Goal: Transaction & Acquisition: Purchase product/service

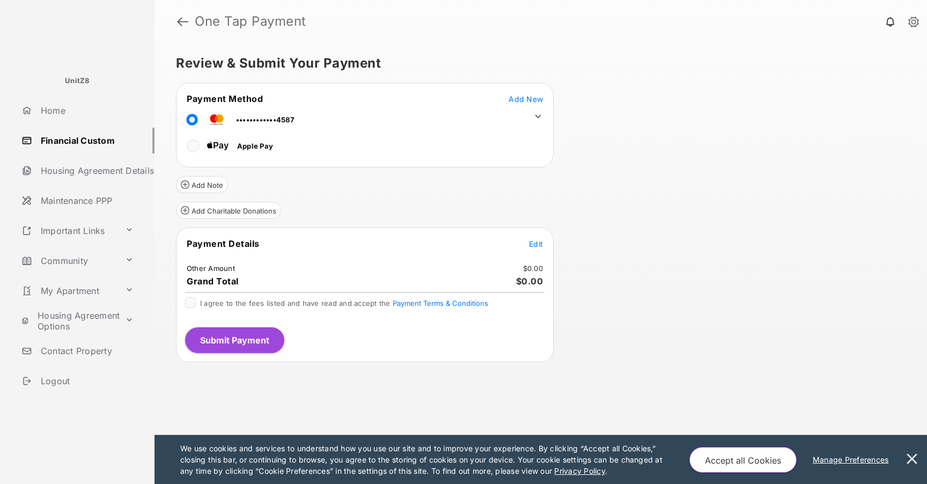
click at [179, 24] on link at bounding box center [182, 22] width 11 height 26
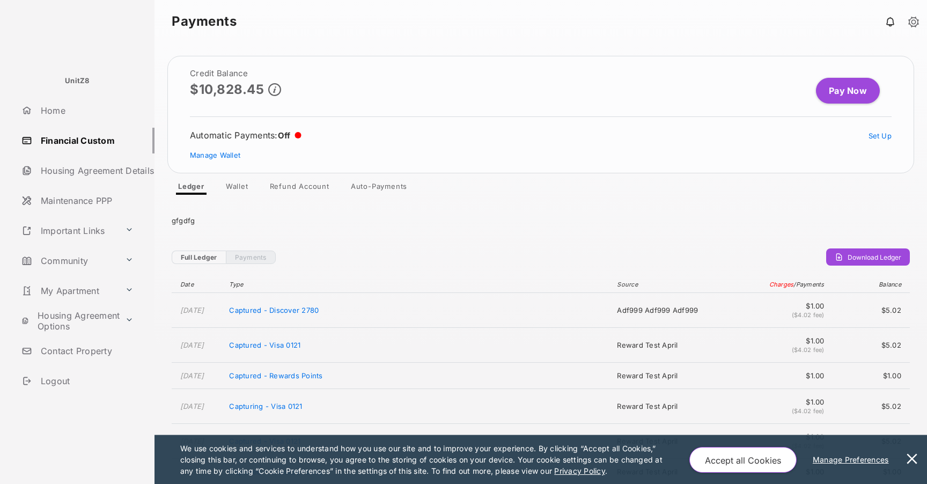
click at [235, 186] on link "Wallet" at bounding box center [237, 188] width 40 height 13
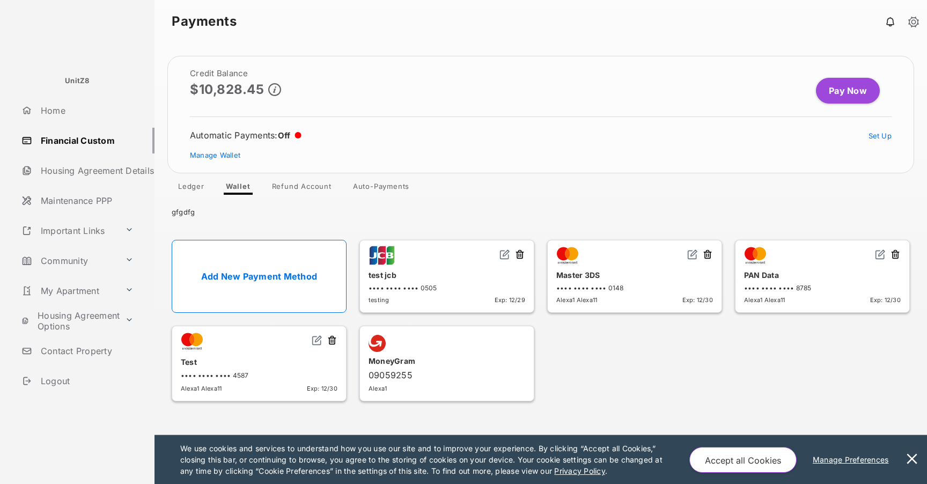
click at [260, 264] on link "Add New Payment Method" at bounding box center [259, 276] width 175 height 73
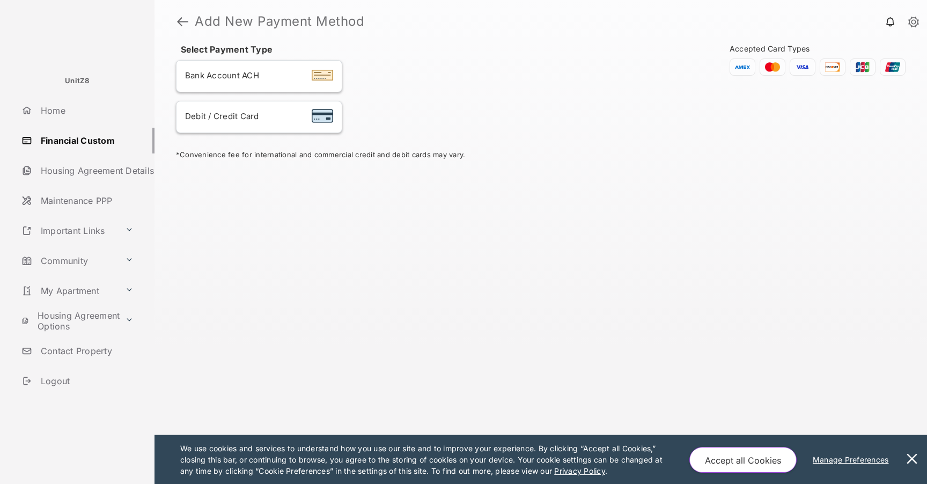
click at [257, 117] on span "Debit / Credit Card" at bounding box center [222, 116] width 74 height 10
select select "**"
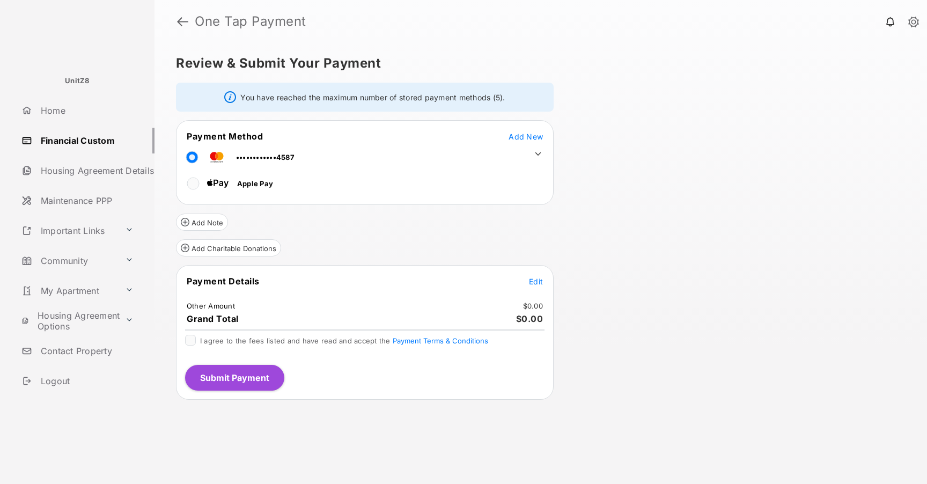
click at [541, 150] on icon at bounding box center [538, 154] width 10 height 10
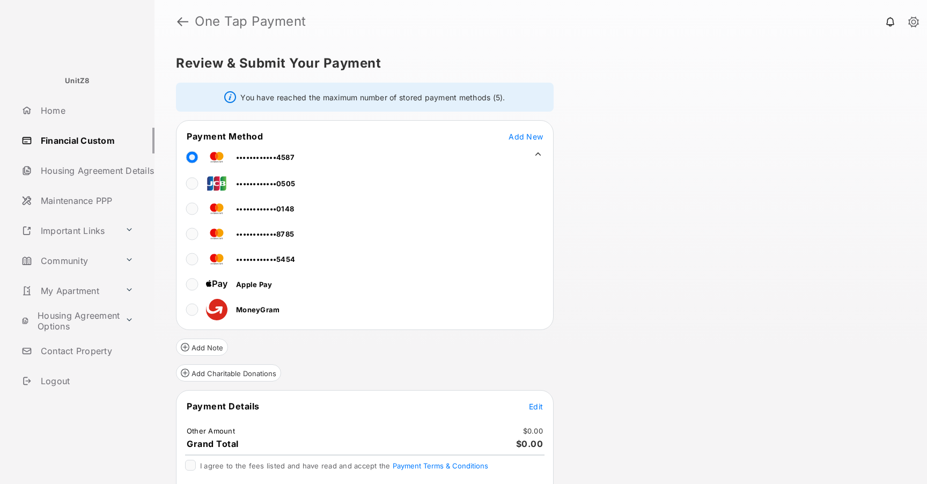
click at [541, 150] on icon at bounding box center [538, 154] width 10 height 10
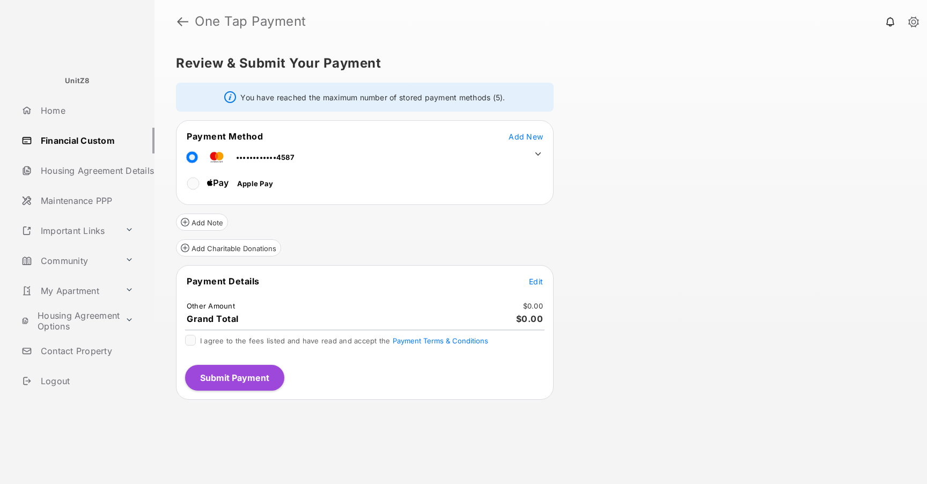
click at [536, 149] on icon at bounding box center [538, 154] width 10 height 10
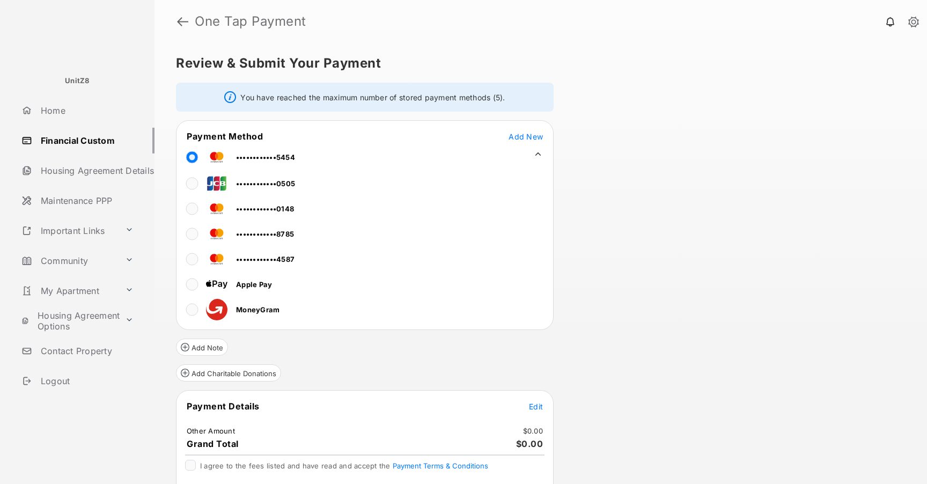
scroll to position [41, 0]
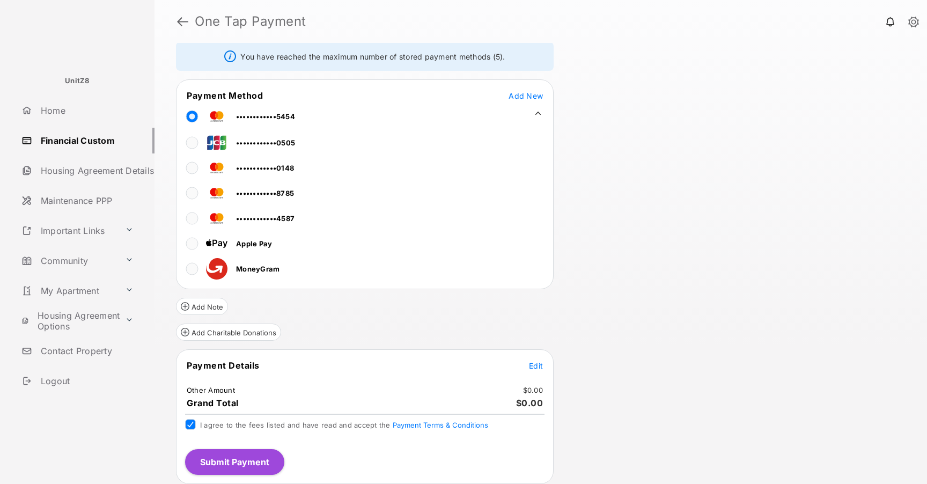
click at [539, 367] on span "Edit" at bounding box center [536, 365] width 14 height 9
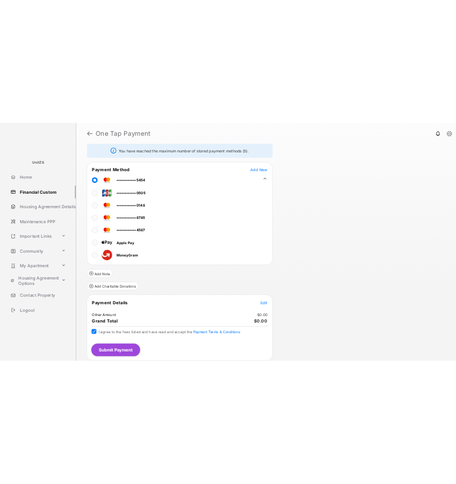
scroll to position [0, 0]
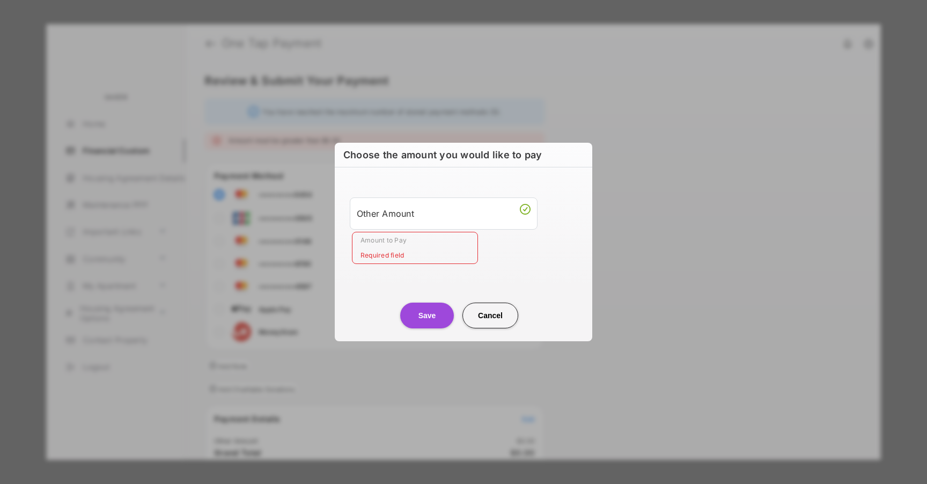
click at [429, 255] on input "Amount to Pay" at bounding box center [415, 248] width 126 height 32
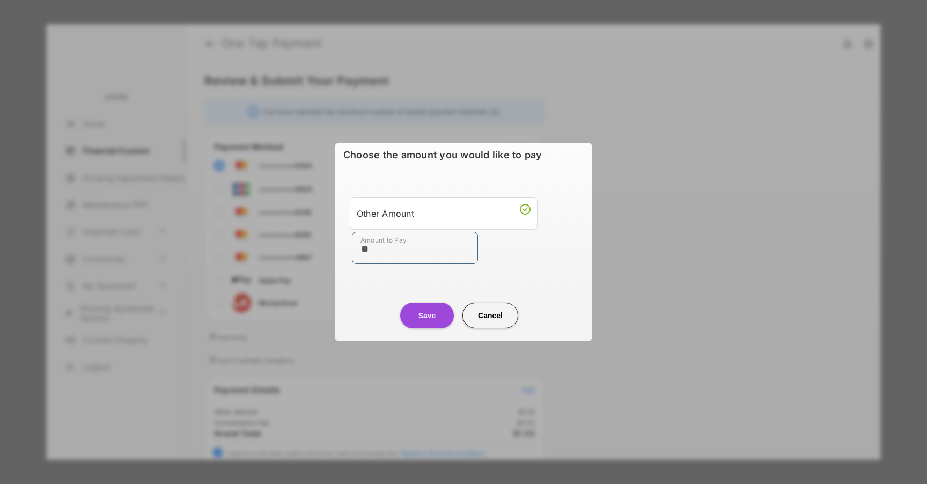
type input "**"
click at [422, 317] on button "Save" at bounding box center [427, 316] width 54 height 26
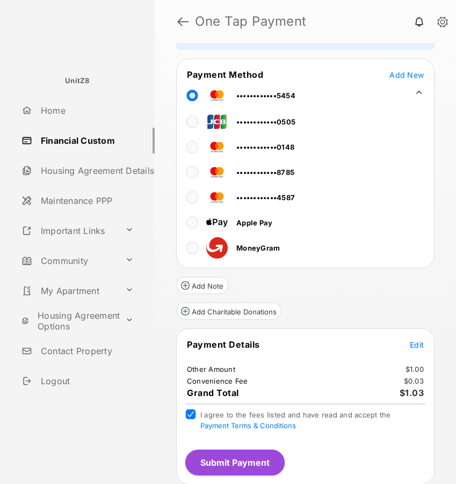
scroll to position [72, 0]
click at [237, 455] on button "Submit Payment" at bounding box center [234, 463] width 99 height 26
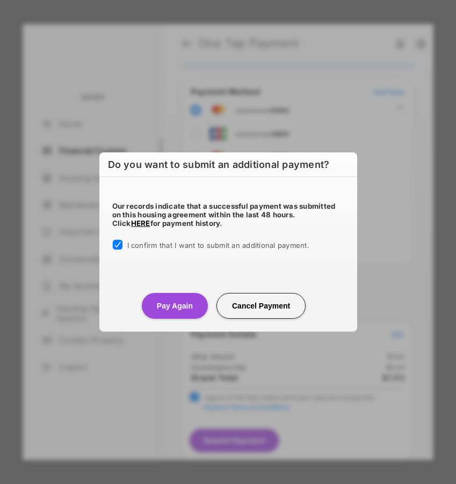
click at [162, 305] on button "Pay Again" at bounding box center [175, 306] width 66 height 26
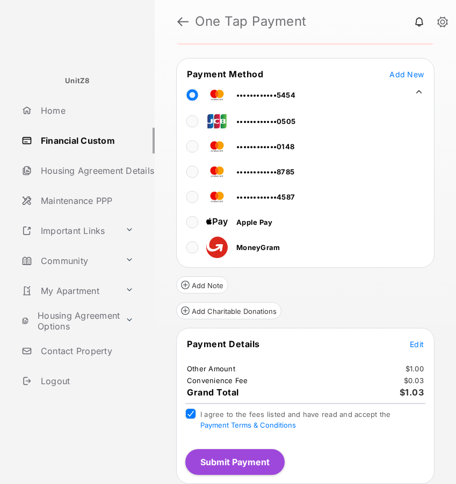
scroll to position [0, 0]
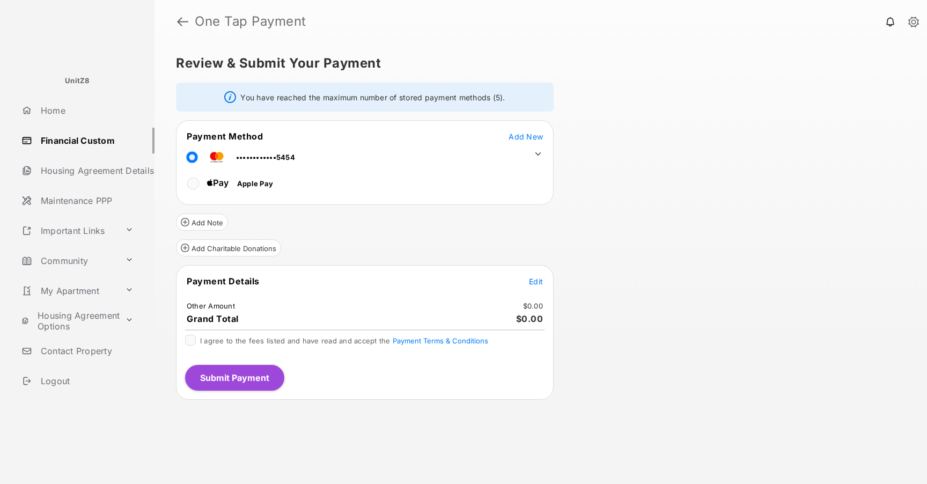
click at [541, 153] on icon at bounding box center [538, 154] width 10 height 10
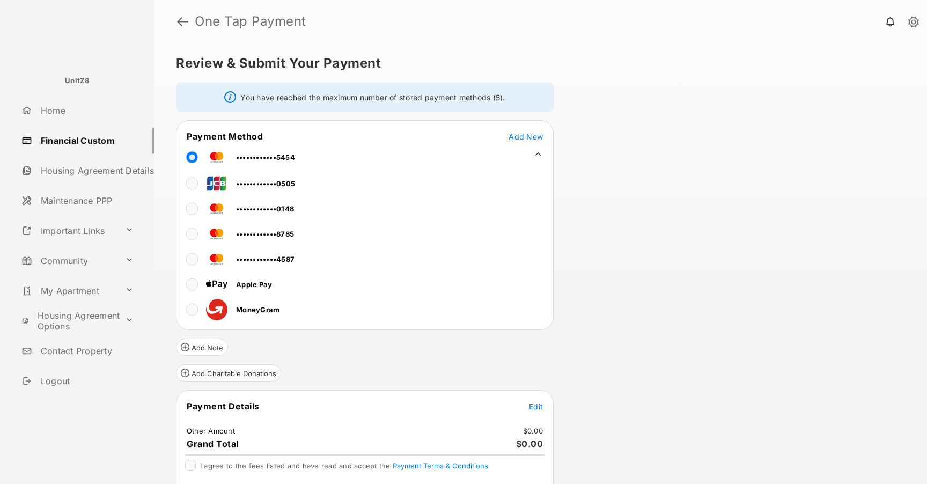
click at [540, 152] on icon at bounding box center [538, 154] width 10 height 10
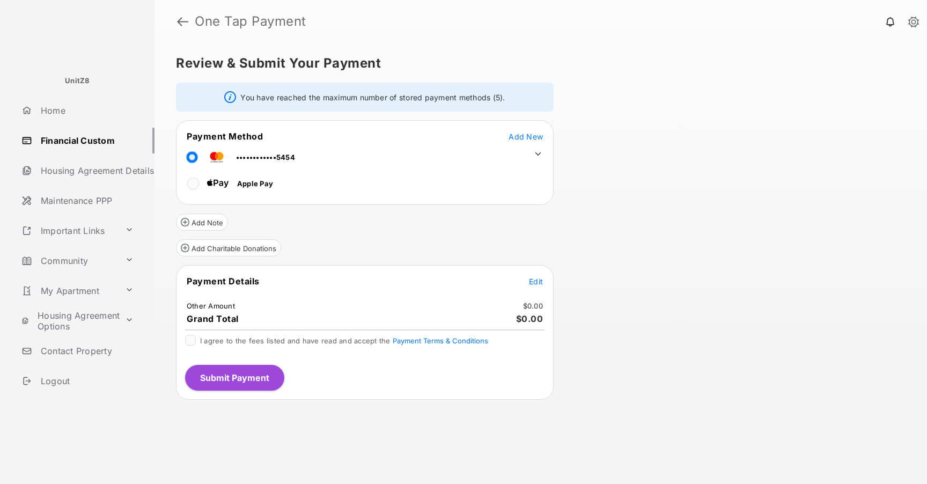
click at [540, 152] on icon at bounding box center [538, 154] width 10 height 10
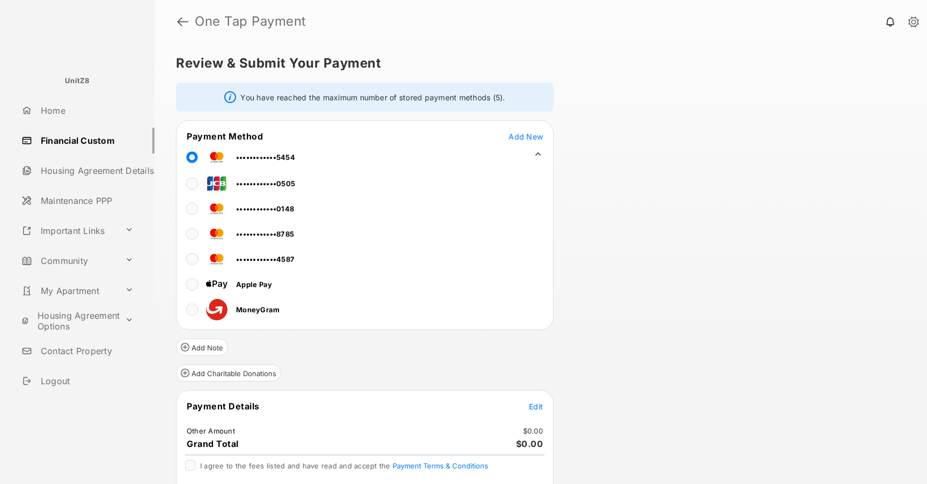
click at [540, 156] on icon at bounding box center [538, 154] width 10 height 10
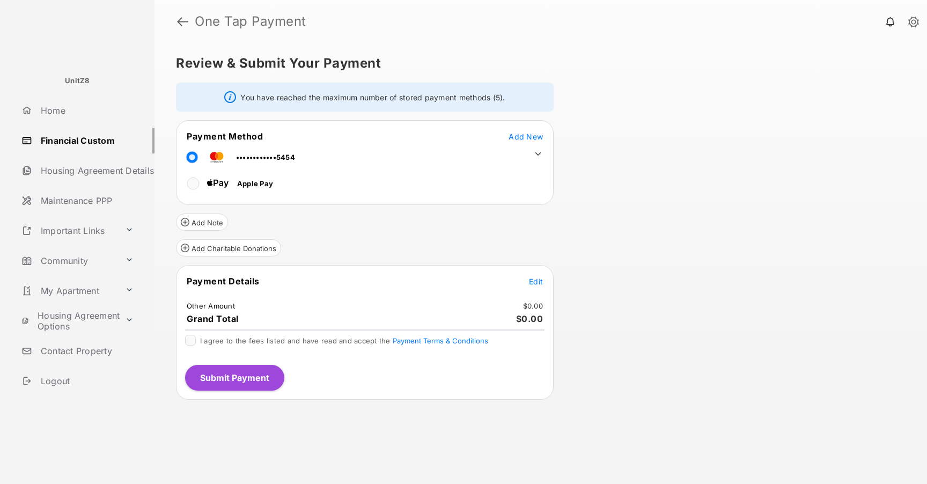
click at [542, 152] on icon at bounding box center [538, 154] width 10 height 10
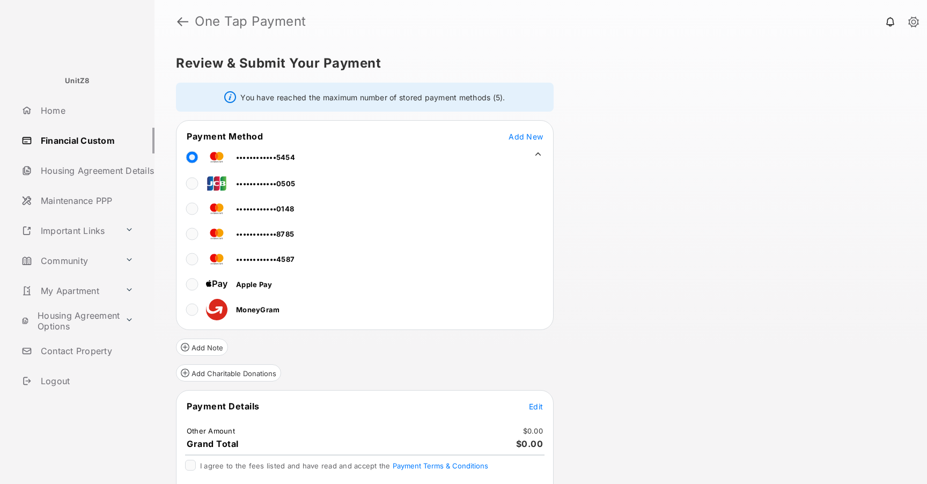
click at [540, 155] on icon at bounding box center [539, 153] width 6 height 3
